Goal: Transaction & Acquisition: Download file/media

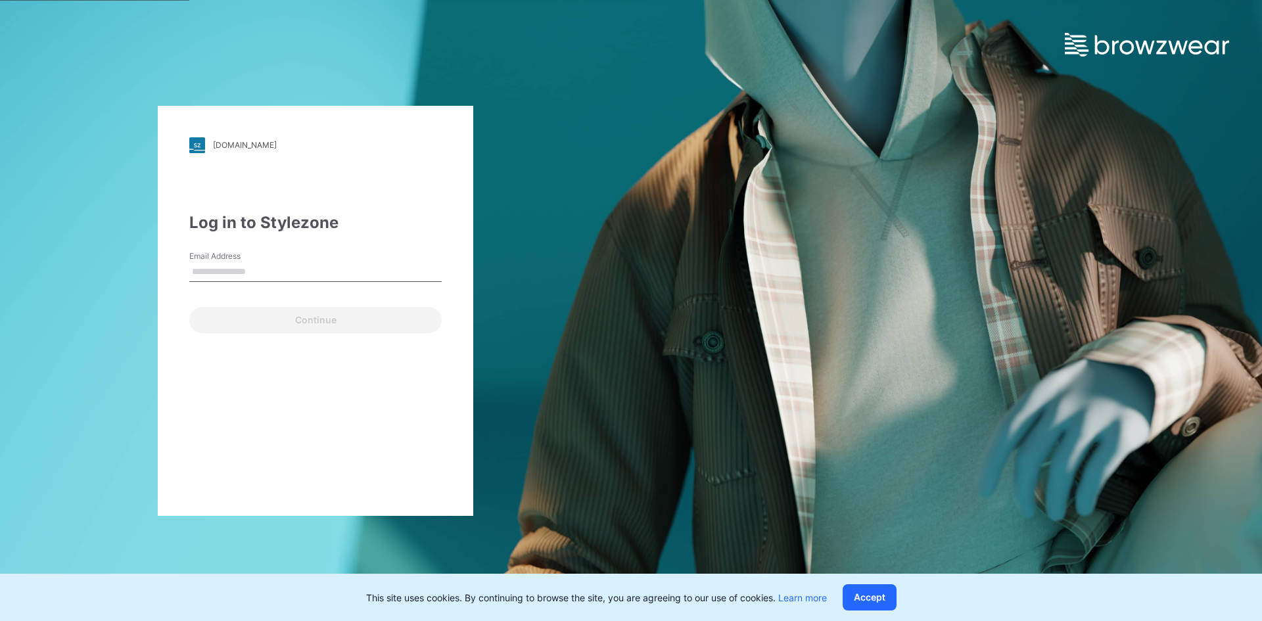
click at [188, 292] on div "[DOMAIN_NAME] Loading... Log in to Stylezone Email Address Continue" at bounding box center [316, 311] width 316 height 410
click at [215, 275] on input "Email Address" at bounding box center [315, 272] width 252 height 20
type input "**********"
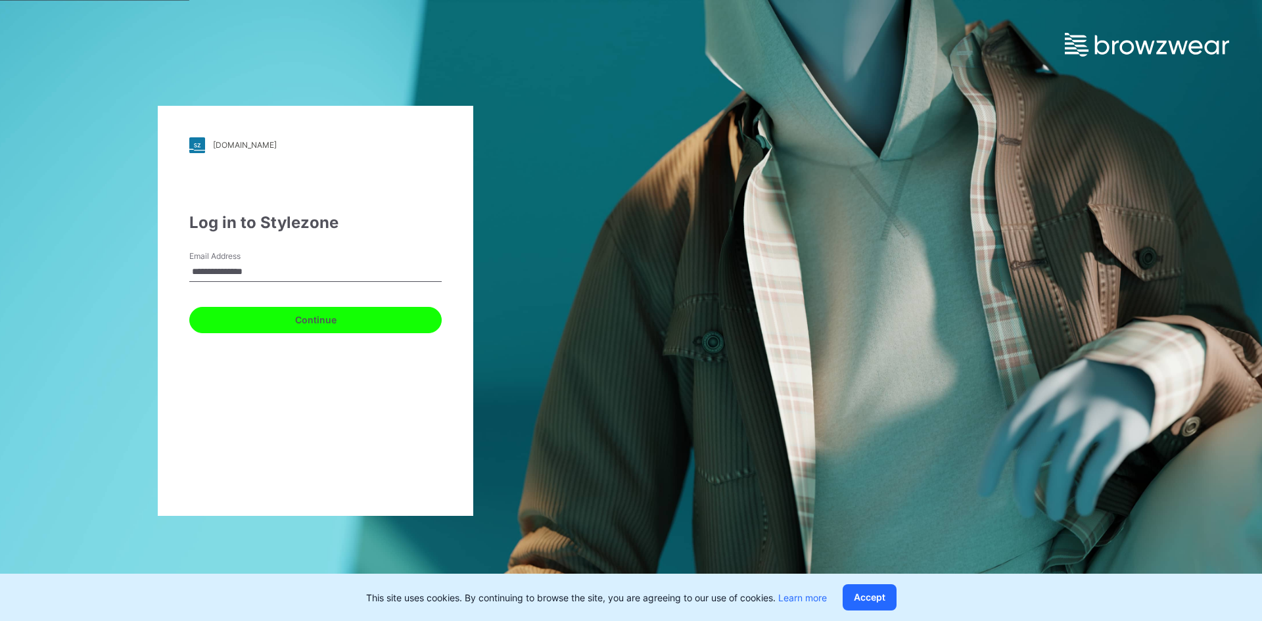
click at [282, 330] on button "Continue" at bounding box center [315, 320] width 252 height 26
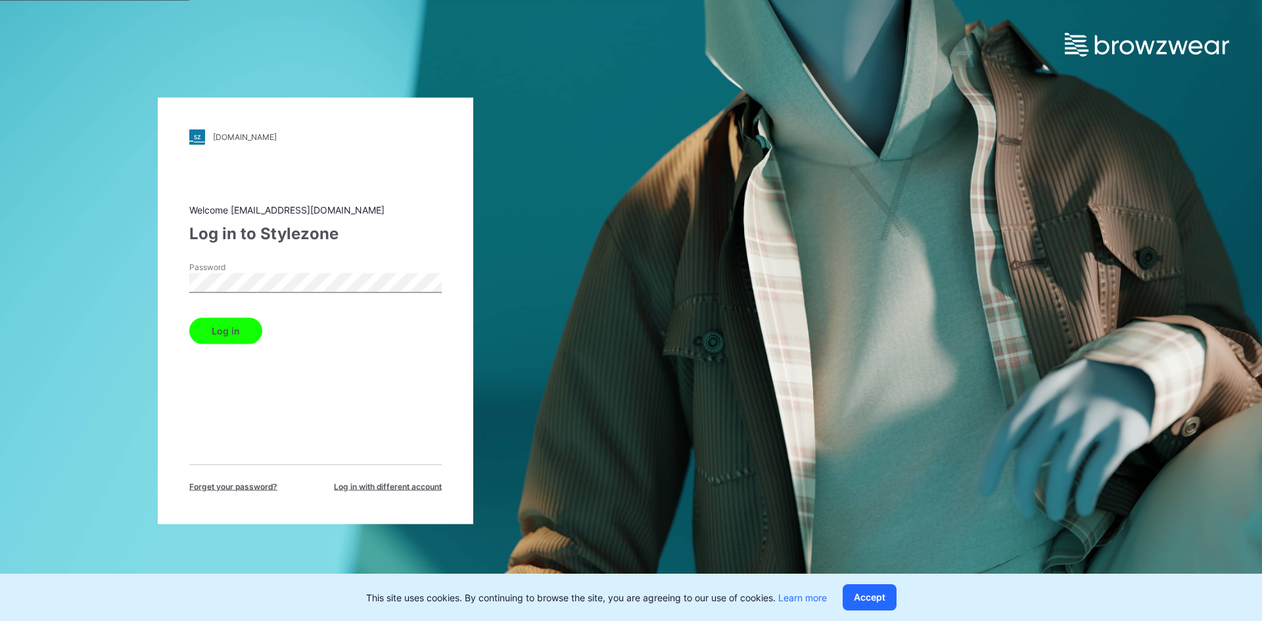
click at [249, 329] on button "Log in" at bounding box center [225, 331] width 73 height 26
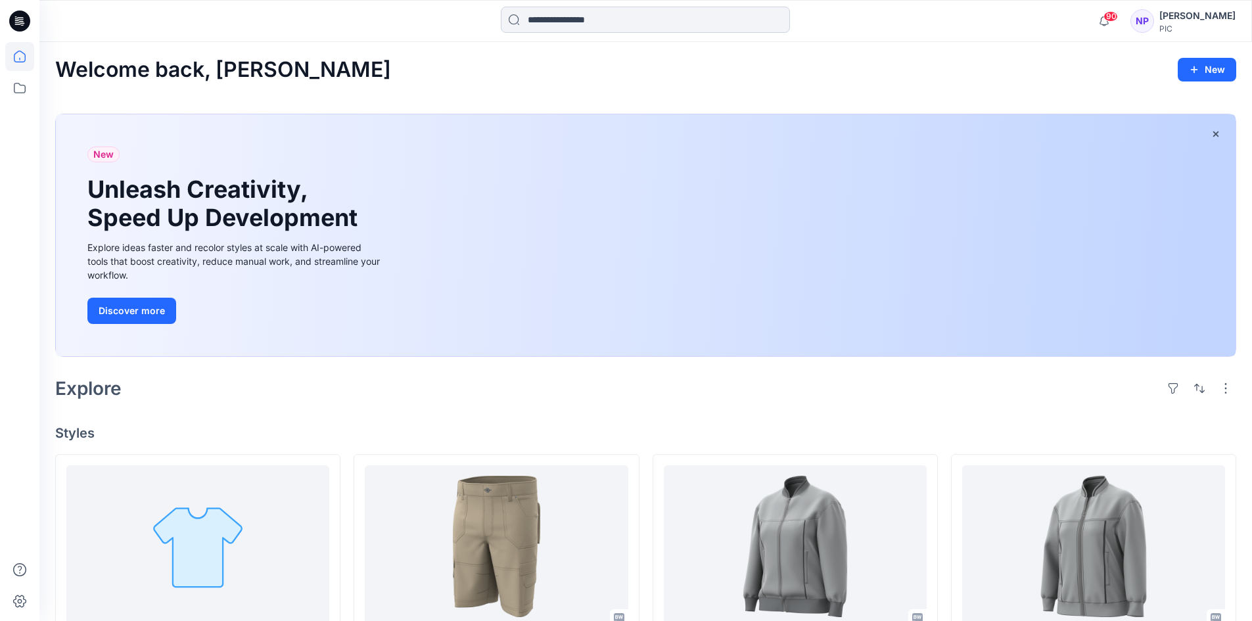
click at [601, 20] on input at bounding box center [645, 20] width 289 height 26
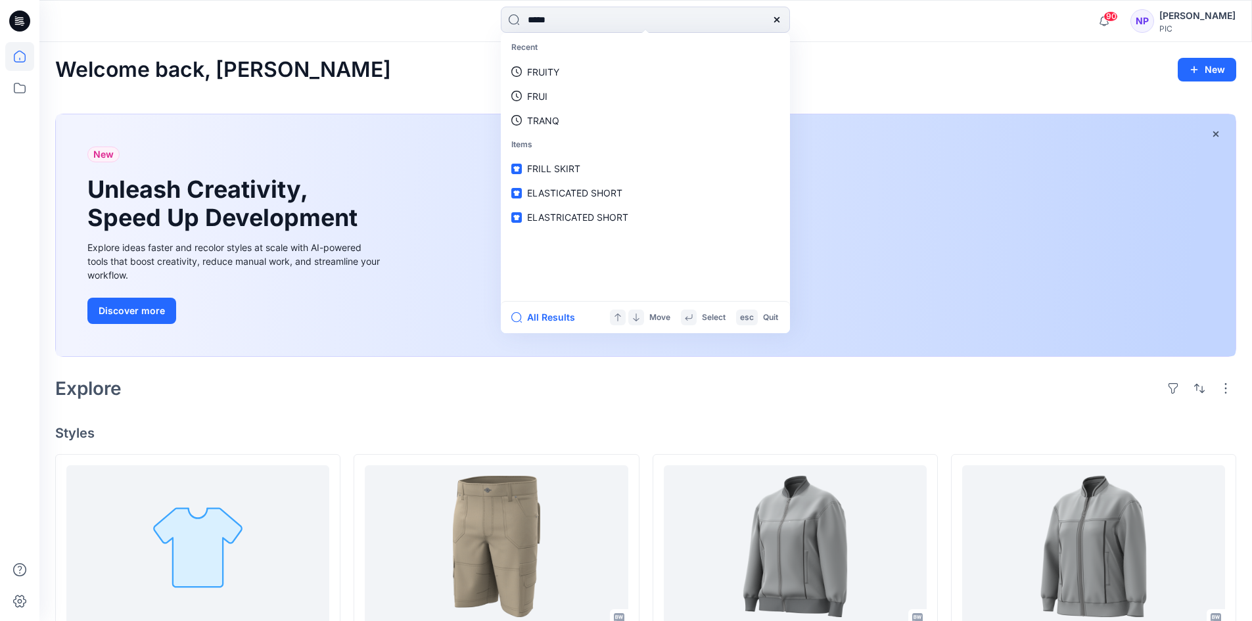
type input "******"
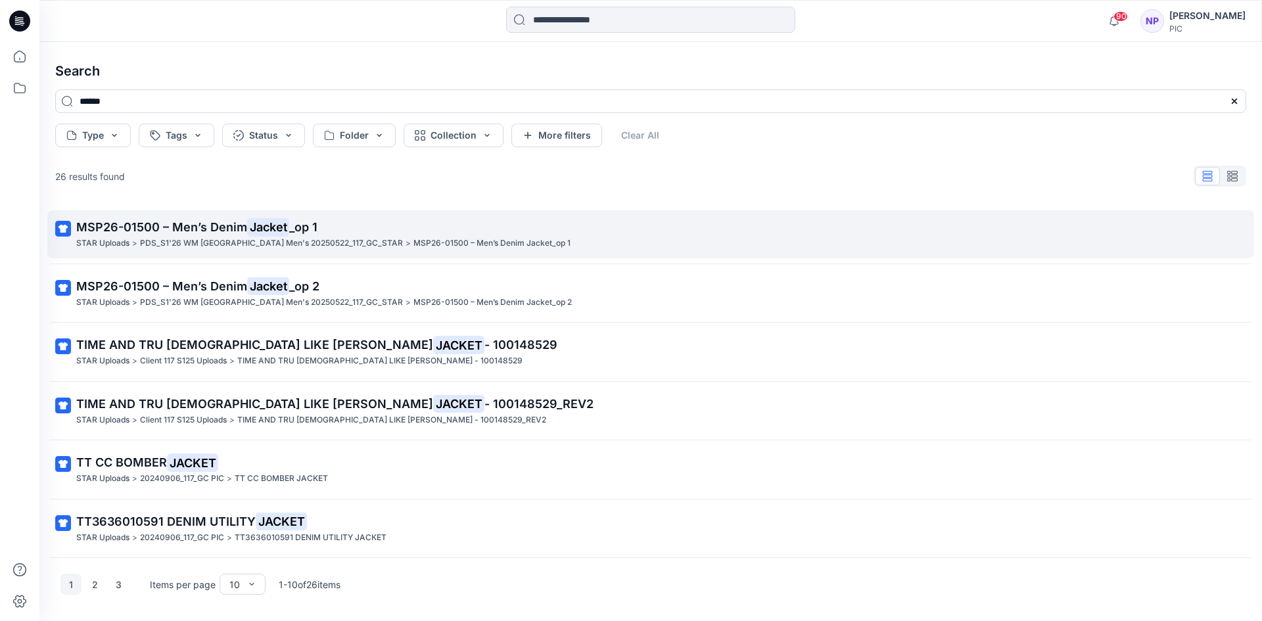
click at [142, 245] on p "PDS_S1'26 WM [GEOGRAPHIC_DATA] Men's 20250522_117_GC_STAR" at bounding box center [271, 244] width 263 height 14
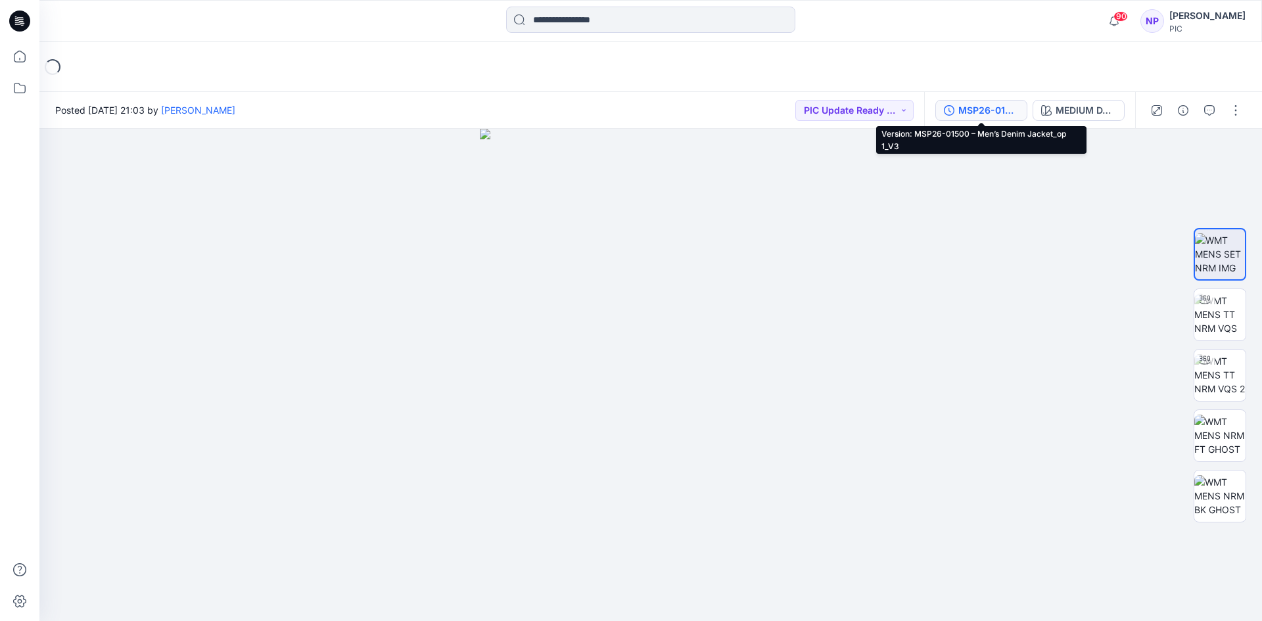
click at [983, 116] on div "MSP26-01500 – Men’s Denim Jacket_op 1_V3" at bounding box center [988, 110] width 60 height 14
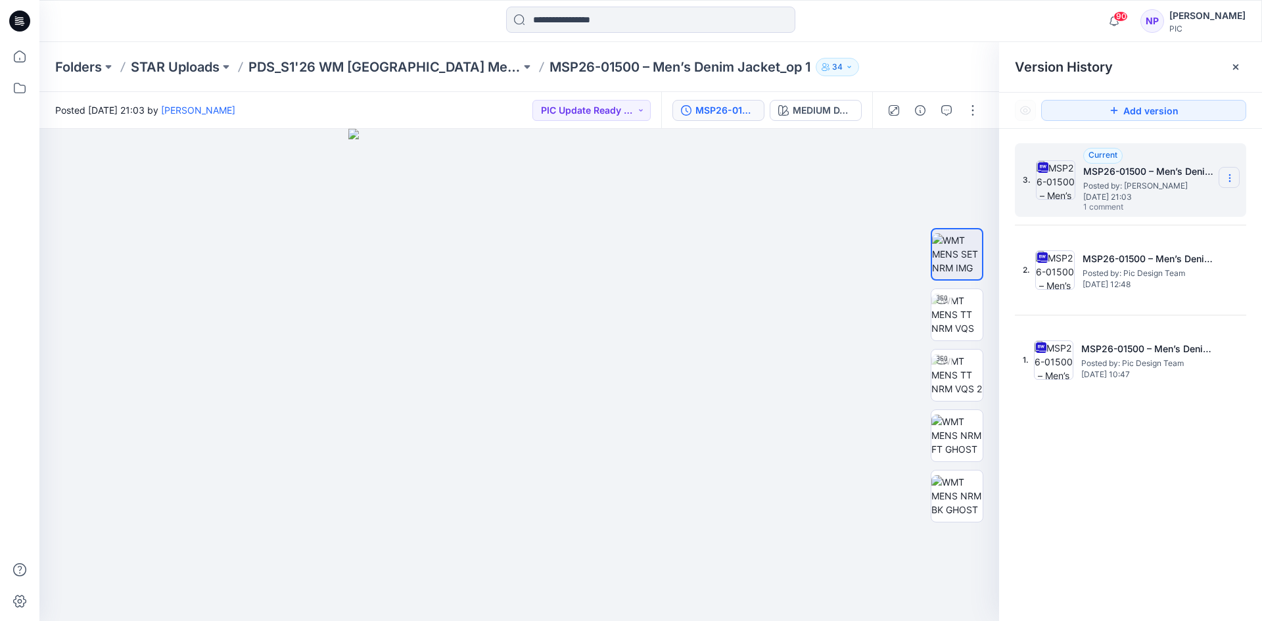
click at [1227, 185] on section at bounding box center [1229, 177] width 21 height 21
click at [1147, 210] on span "Download Source BW File" at bounding box center [1163, 204] width 110 height 16
